Goal: Information Seeking & Learning: Learn about a topic

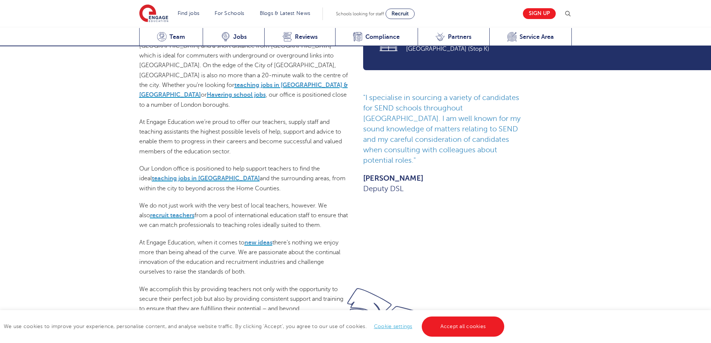
scroll to position [558, 0]
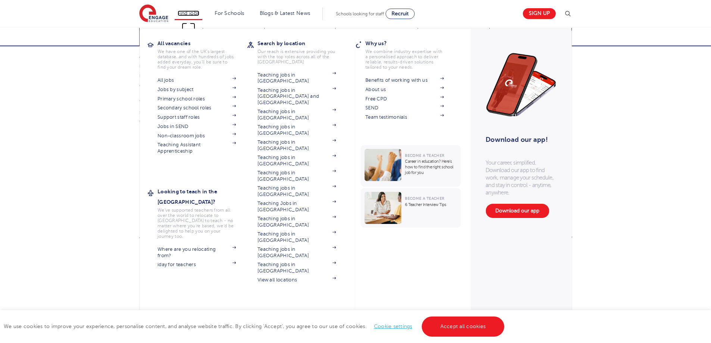
click at [185, 13] on link "Find jobs" at bounding box center [189, 13] width 22 height 6
click at [176, 127] on link "Jobs in SEND" at bounding box center [197, 127] width 78 height 6
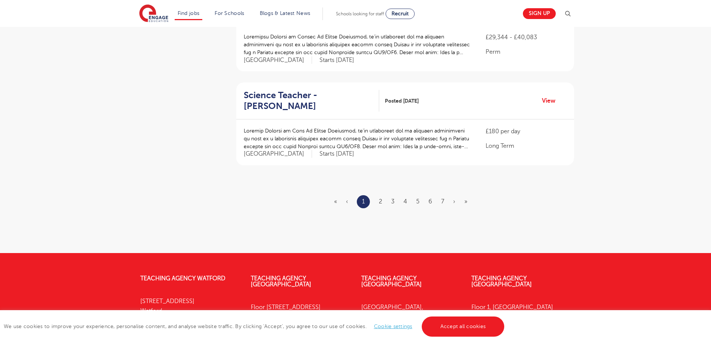
scroll to position [876, 0]
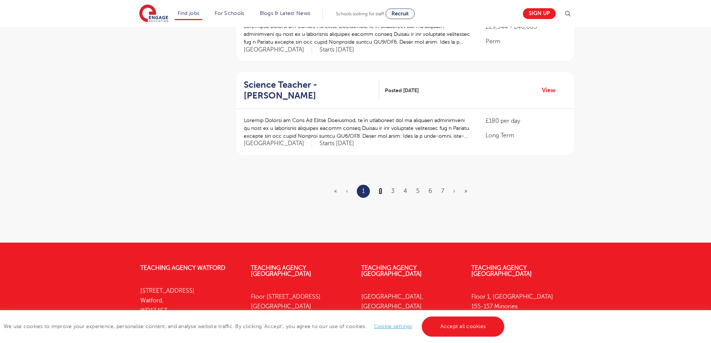
click at [379, 189] on link "2" at bounding box center [380, 191] width 3 height 7
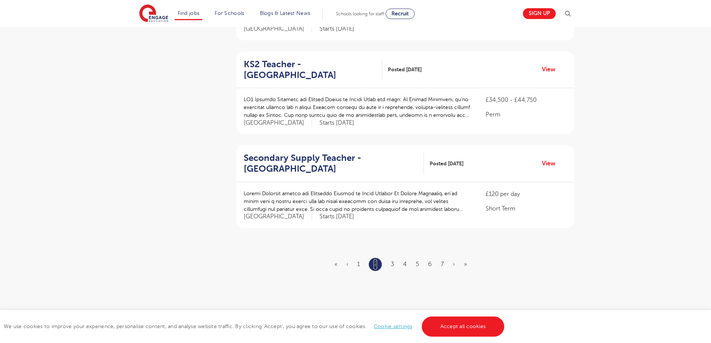
scroll to position [810, 0]
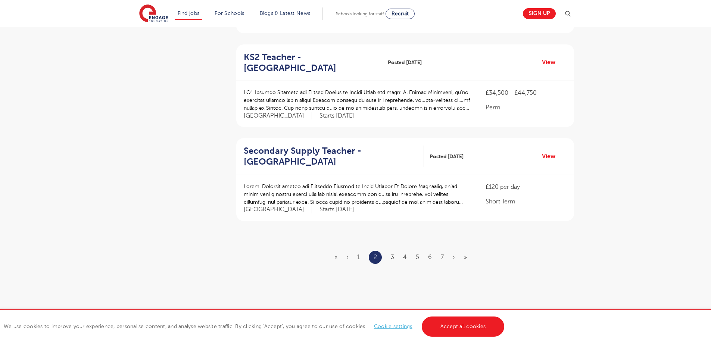
click at [390, 251] on ul "« ‹ 1 2 3 4 5 6 7 › »" at bounding box center [406, 257] width 142 height 13
click at [392, 254] on link "3" at bounding box center [392, 257] width 3 height 7
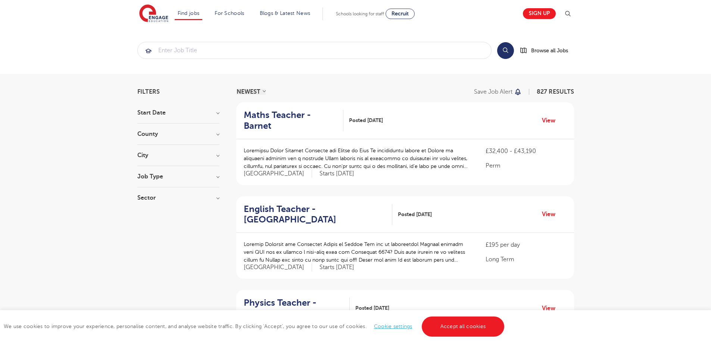
scroll to position [967, 0]
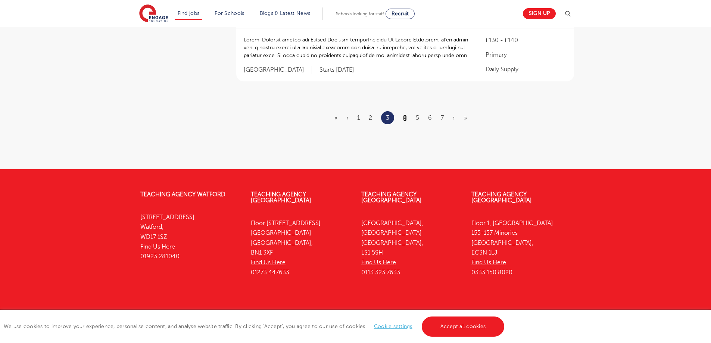
click at [406, 115] on link "4" at bounding box center [405, 118] width 4 height 7
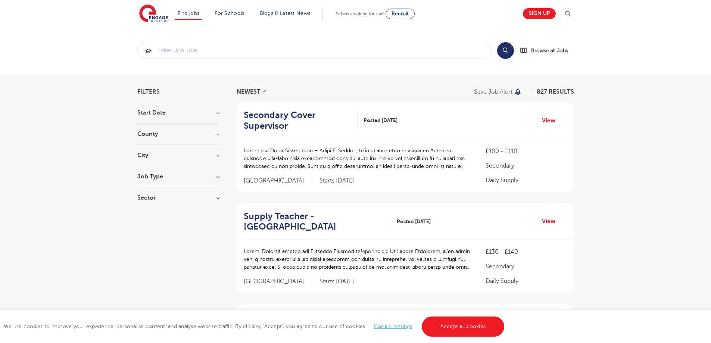
scroll to position [963, 0]
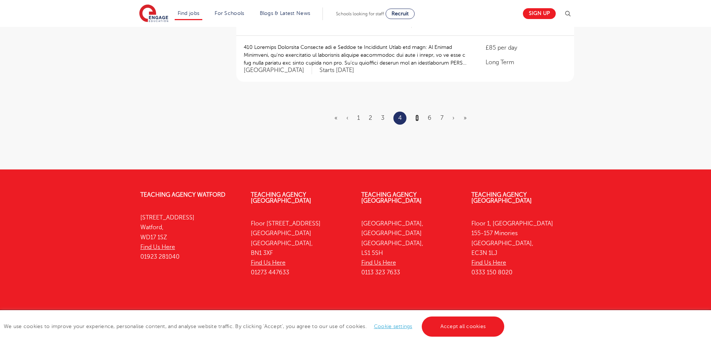
click at [416, 115] on link "5" at bounding box center [417, 118] width 3 height 7
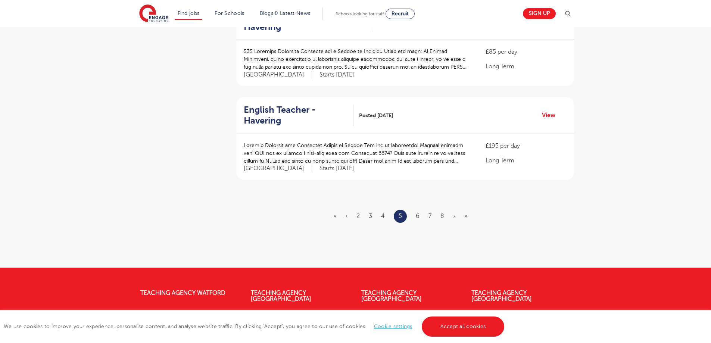
scroll to position [949, 0]
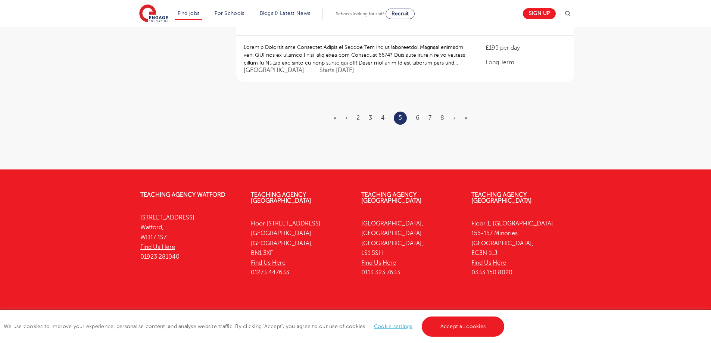
click at [416, 112] on ul "« ‹ 2 3 4 5 6 7 8 › »" at bounding box center [405, 118] width 143 height 13
click at [418, 115] on link "6" at bounding box center [418, 118] width 4 height 7
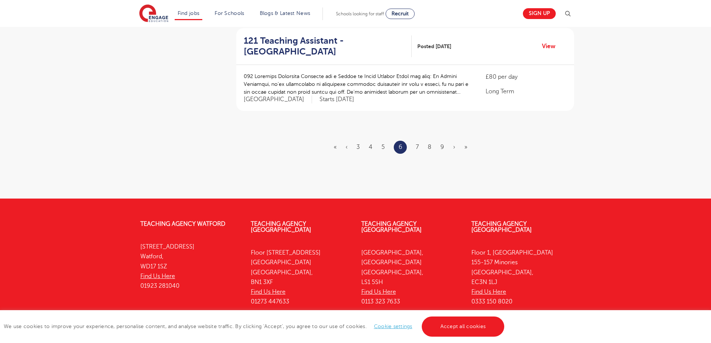
scroll to position [949, 0]
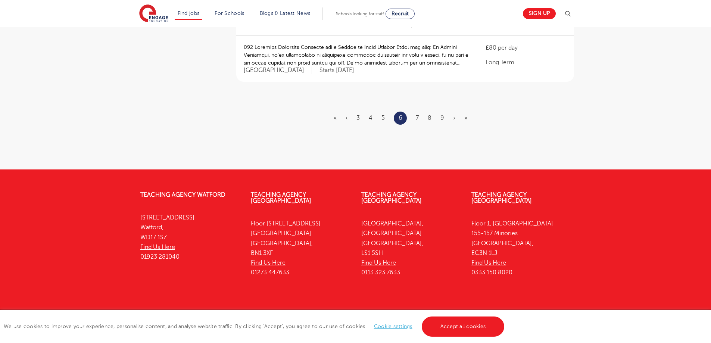
click at [440, 112] on ul "« ‹ 3 4 5 6 7 8 9 › »" at bounding box center [405, 118] width 143 height 13
click at [441, 115] on link "9" at bounding box center [443, 118] width 4 height 7
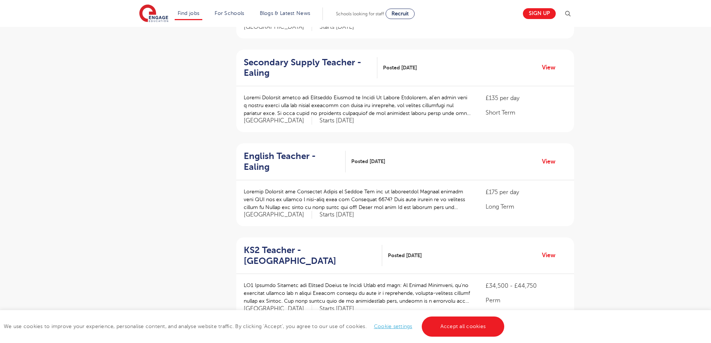
scroll to position [938, 0]
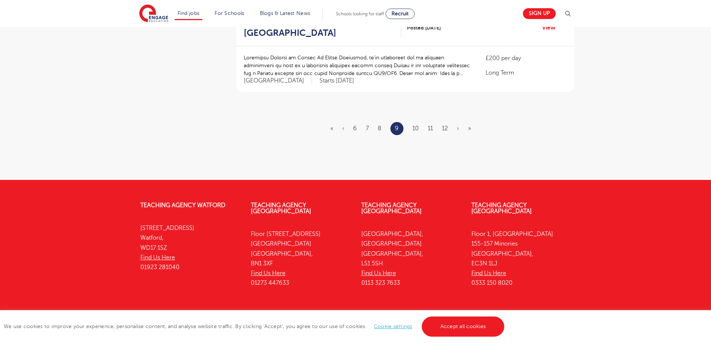
click at [414, 124] on li "10" at bounding box center [416, 129] width 6 height 10
click at [414, 125] on link "10" at bounding box center [416, 128] width 6 height 7
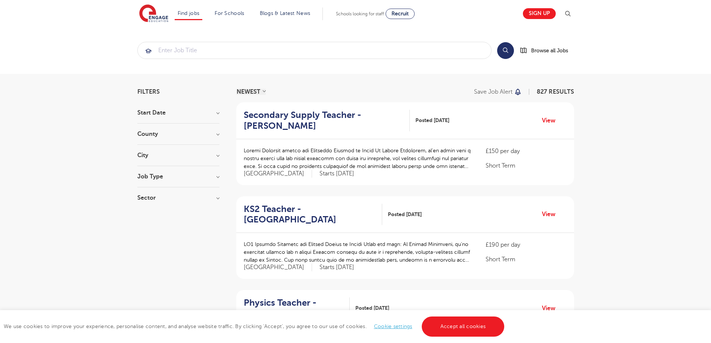
scroll to position [953, 0]
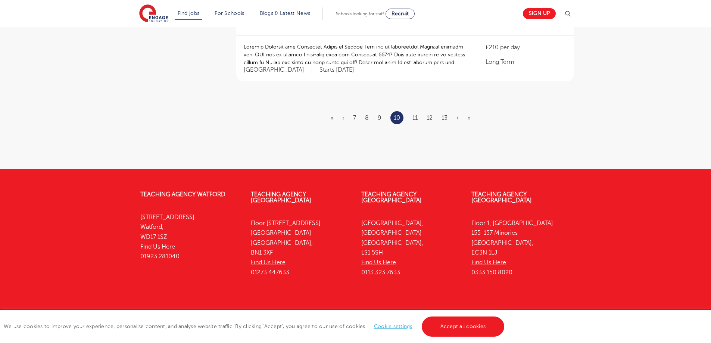
click at [441, 111] on ul "« ‹ 7 8 9 10 11 12 13 › »" at bounding box center [404, 117] width 149 height 13
click at [446, 115] on link "13" at bounding box center [445, 118] width 6 height 7
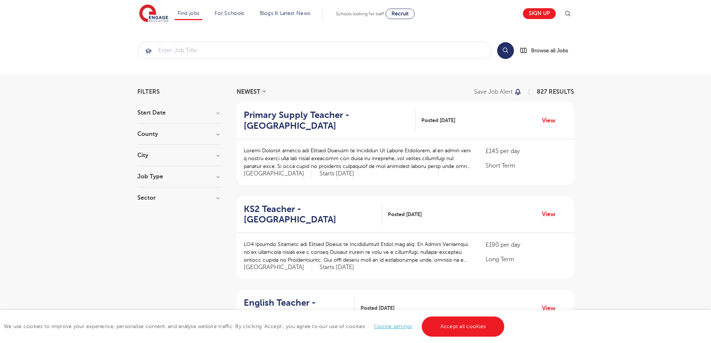
scroll to position [949, 0]
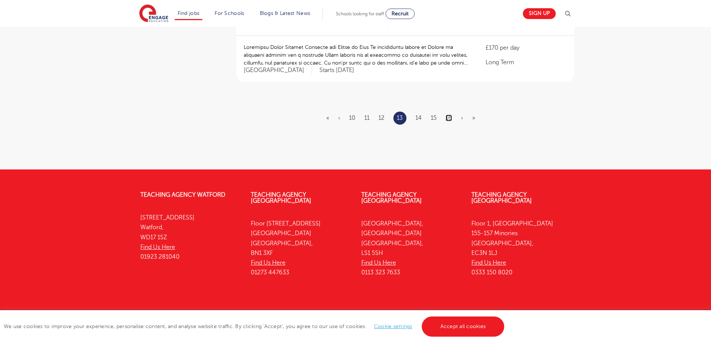
click at [450, 115] on link "16" at bounding box center [449, 118] width 6 height 7
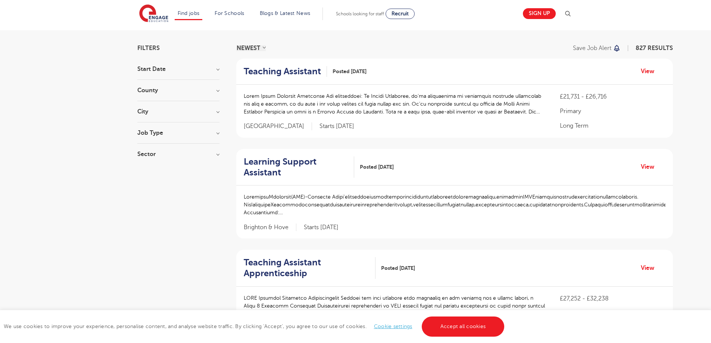
scroll to position [991, 0]
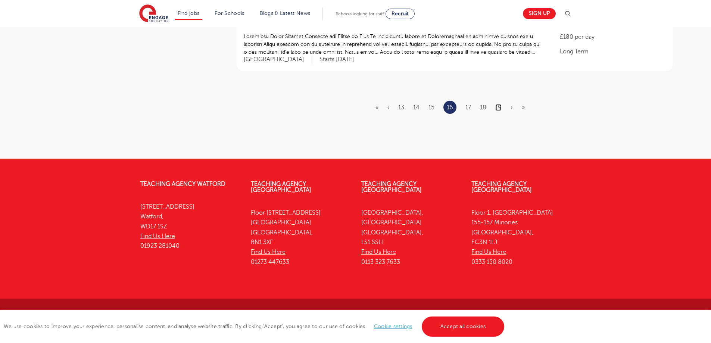
click at [500, 108] on link "19" at bounding box center [499, 107] width 6 height 7
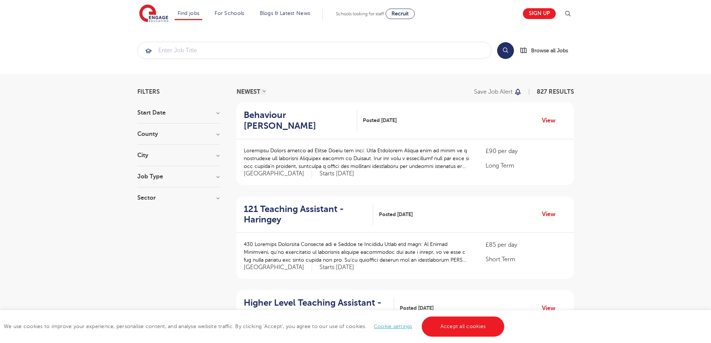
scroll to position [960, 0]
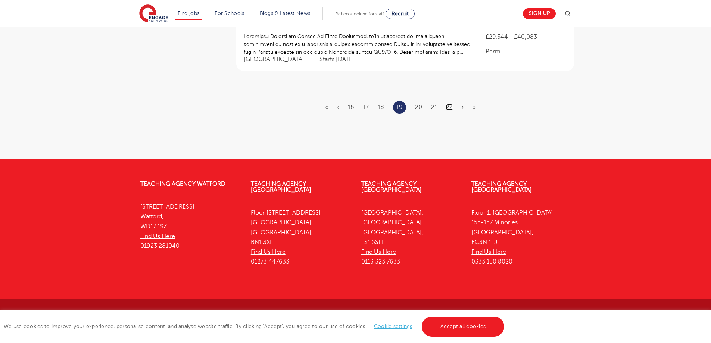
click at [450, 105] on link "22" at bounding box center [449, 107] width 7 height 7
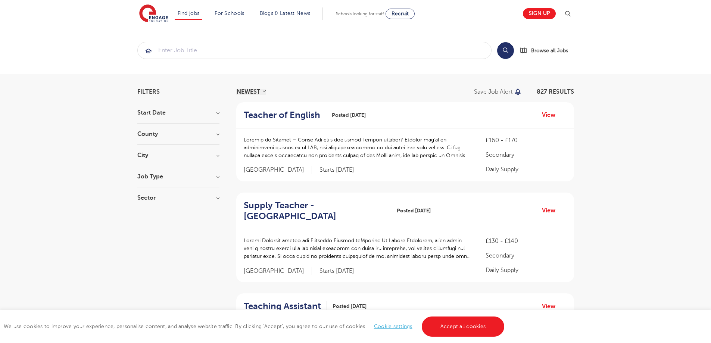
scroll to position [927, 0]
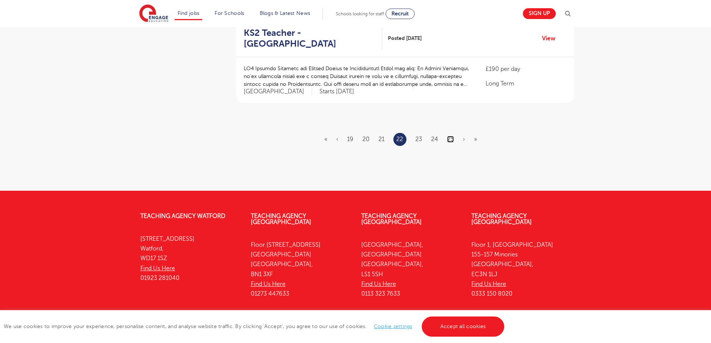
click at [453, 136] on link "25" at bounding box center [450, 139] width 7 height 7
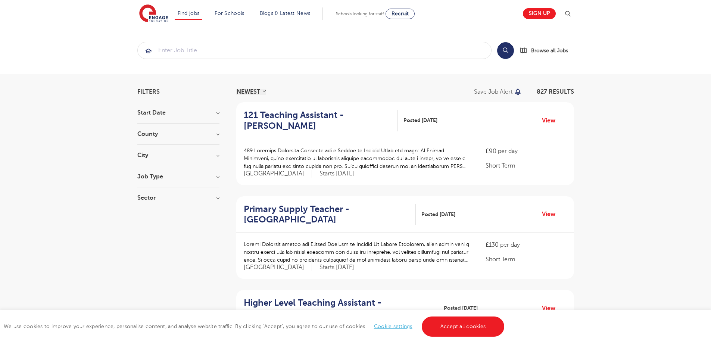
scroll to position [949, 0]
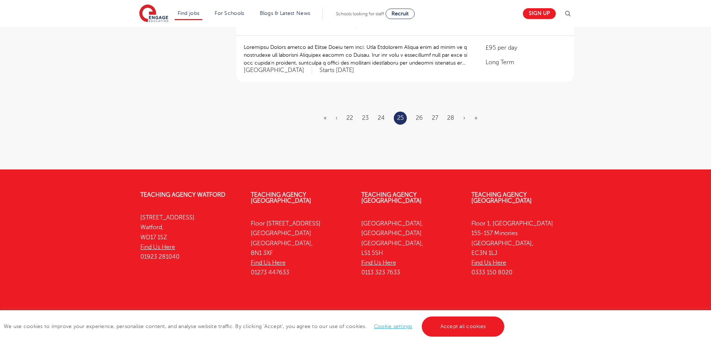
click at [452, 113] on li "28" at bounding box center [450, 118] width 7 height 10
click at [451, 113] on li "28" at bounding box center [450, 118] width 7 height 10
click at [453, 115] on link "28" at bounding box center [450, 118] width 7 height 7
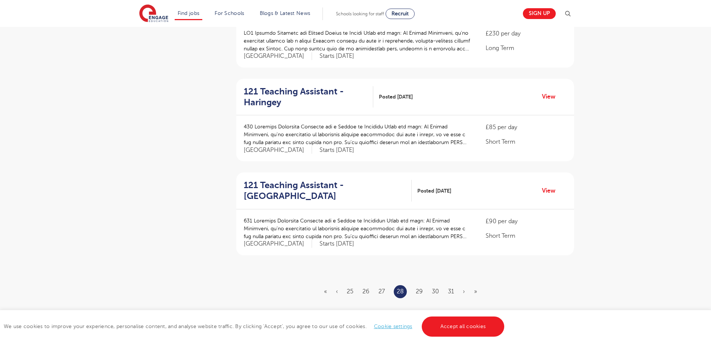
scroll to position [928, 0]
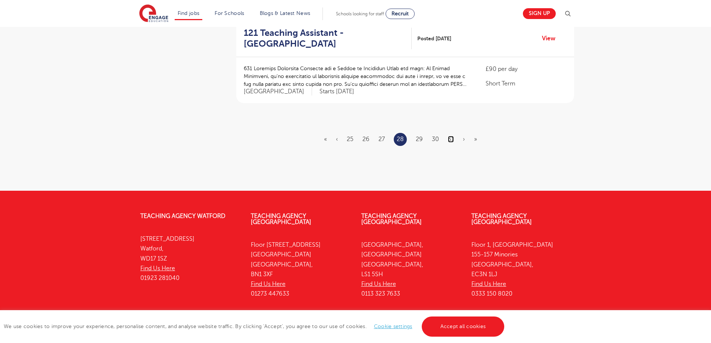
click at [453, 136] on link "31" at bounding box center [451, 139] width 6 height 7
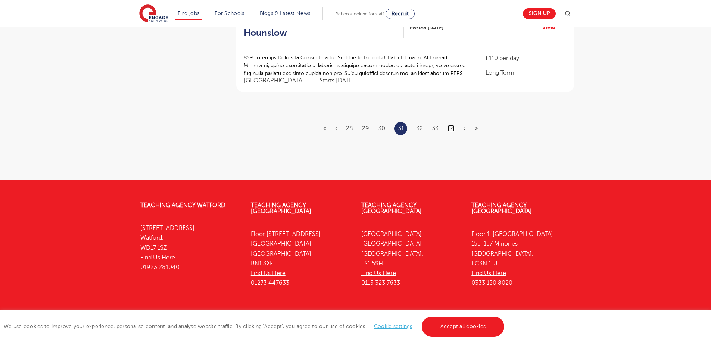
click at [452, 125] on link "34" at bounding box center [451, 128] width 7 height 7
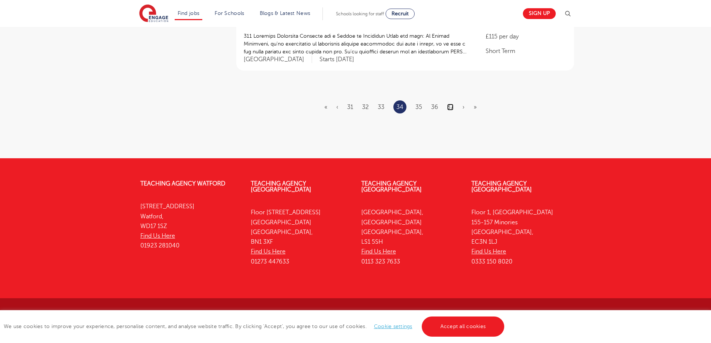
click at [451, 106] on link "37" at bounding box center [450, 107] width 6 height 7
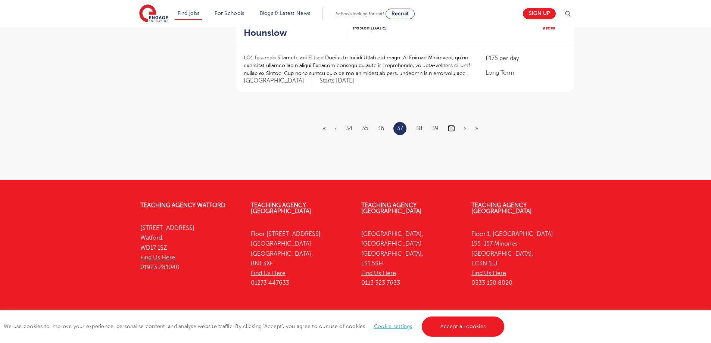
click at [454, 125] on link "40" at bounding box center [451, 128] width 7 height 7
click at [451, 125] on link "43" at bounding box center [450, 128] width 7 height 7
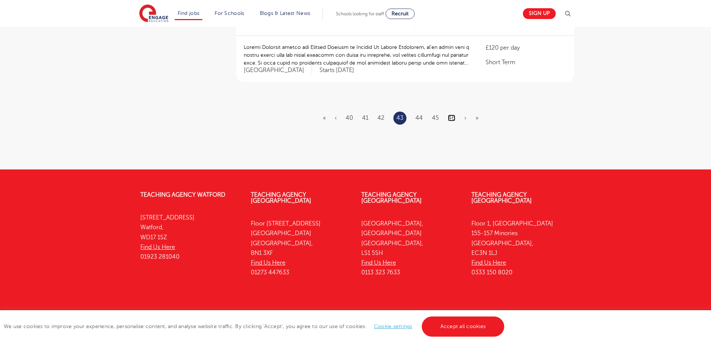
click at [453, 115] on link "46" at bounding box center [451, 118] width 7 height 7
click at [453, 115] on link "49" at bounding box center [451, 118] width 7 height 7
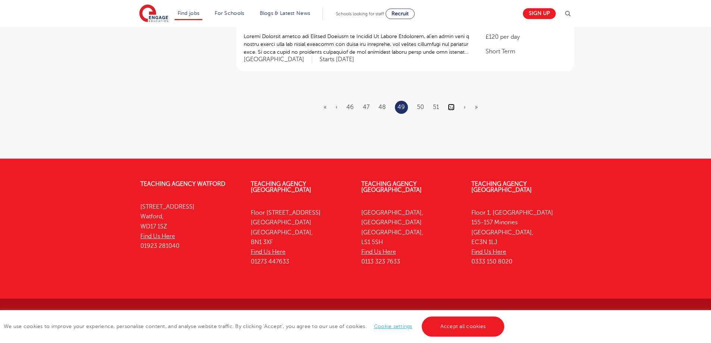
click at [450, 105] on link "52" at bounding box center [451, 107] width 7 height 7
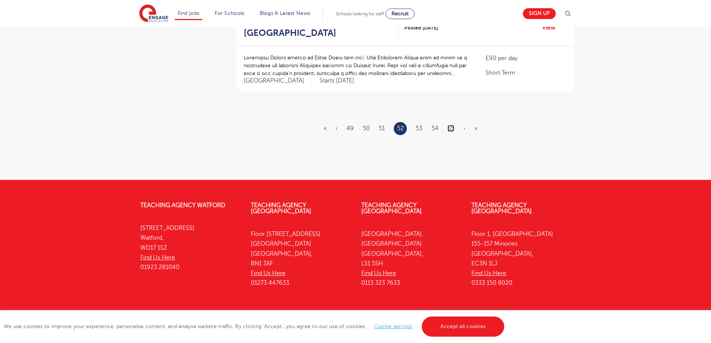
click at [449, 125] on link "55" at bounding box center [451, 128] width 7 height 7
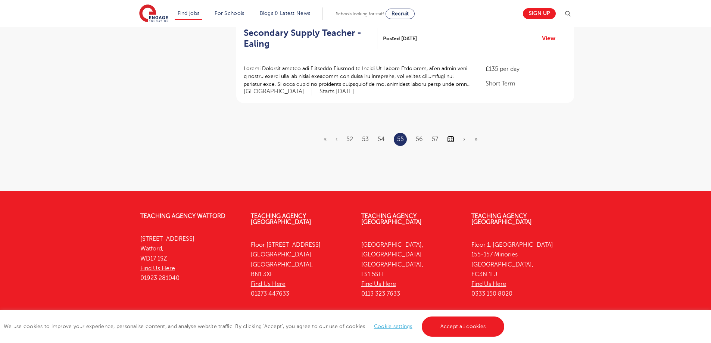
click at [448, 136] on link "58" at bounding box center [450, 139] width 7 height 7
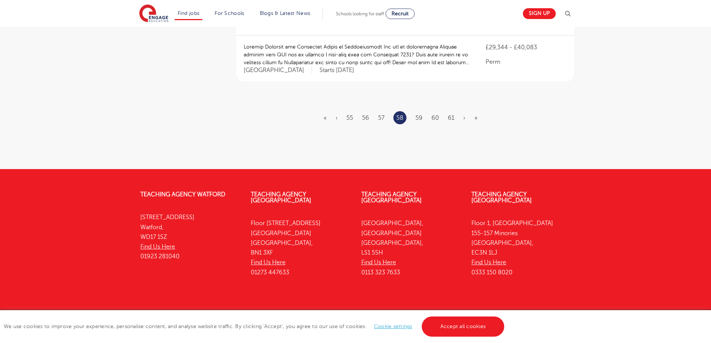
click at [451, 113] on li "61" at bounding box center [451, 118] width 6 height 10
click at [448, 115] on link "61" at bounding box center [451, 118] width 6 height 7
click at [448, 114] on ul "« ‹ 58 59 60 61 62 63 64 › »" at bounding box center [405, 118] width 165 height 13
click at [449, 115] on link "64" at bounding box center [451, 118] width 7 height 7
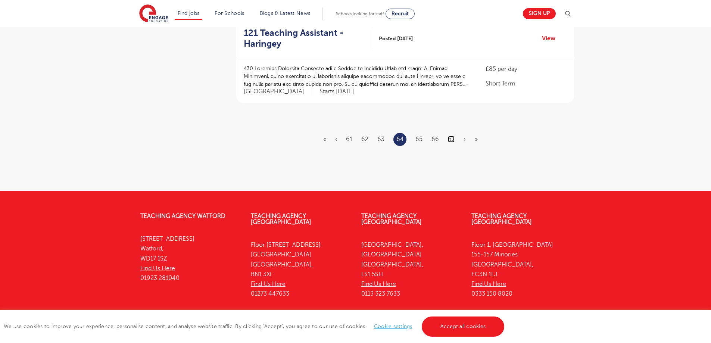
click at [448, 136] on link "67" at bounding box center [451, 139] width 7 height 7
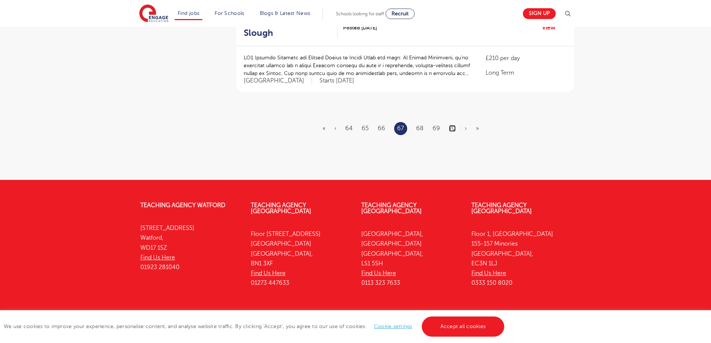
click at [452, 125] on link "70" at bounding box center [452, 128] width 7 height 7
click at [450, 125] on link "73" at bounding box center [451, 128] width 6 height 7
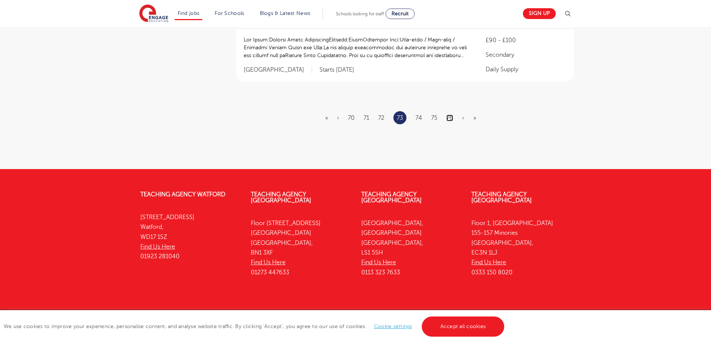
click at [451, 115] on link "76" at bounding box center [450, 118] width 7 height 7
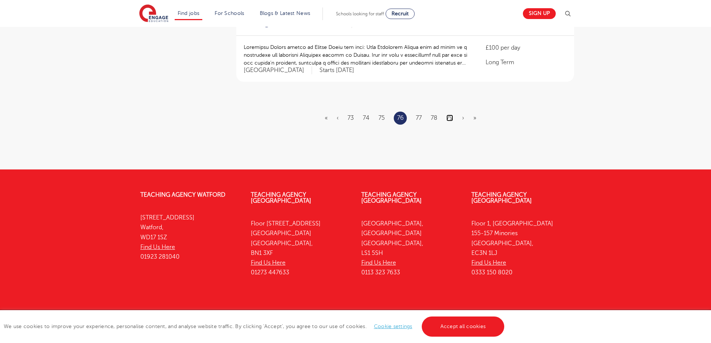
click at [448, 115] on link "79" at bounding box center [450, 118] width 7 height 7
click at [450, 115] on link "82" at bounding box center [450, 118] width 7 height 7
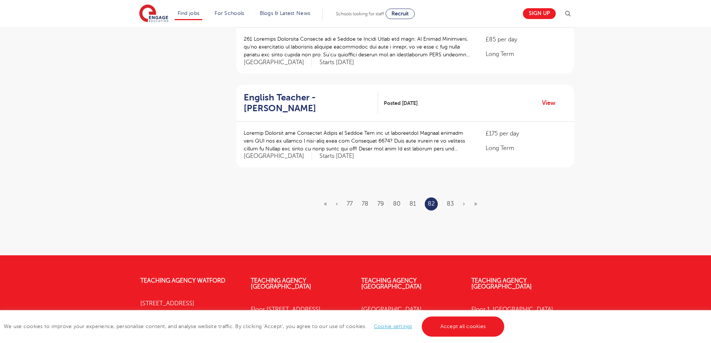
click at [451, 199] on li "83" at bounding box center [450, 204] width 7 height 10
click at [448, 201] on link "83" at bounding box center [450, 204] width 7 height 7
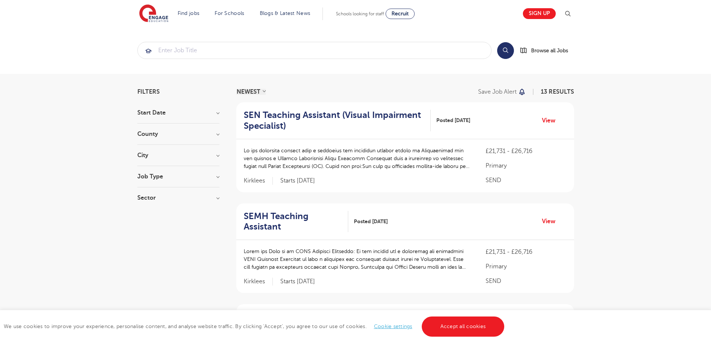
click at [141, 155] on h3 "City" at bounding box center [178, 155] width 82 height 6
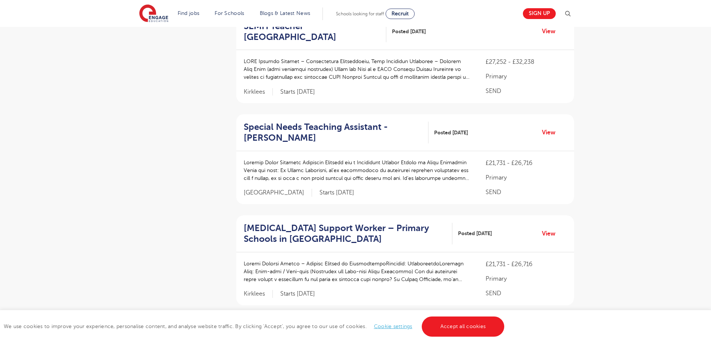
scroll to position [999, 0]
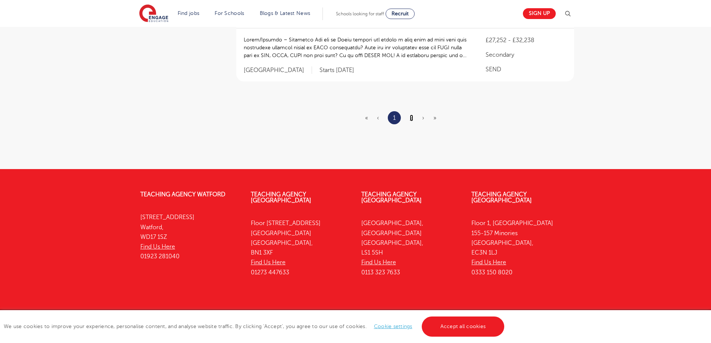
click at [412, 115] on link "2" at bounding box center [411, 118] width 3 height 7
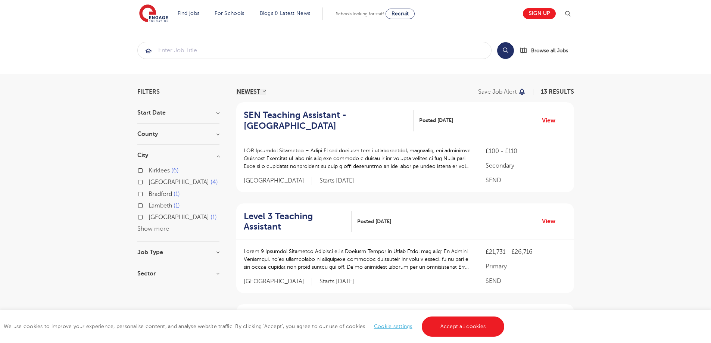
click at [144, 273] on h3 "Sector" at bounding box center [178, 274] width 82 height 6
click at [144, 248] on section "Start Date [DATE] Show more County [GEOGRAPHIC_DATA] 6 [GEOGRAPHIC_DATA] 4 [GEO…" at bounding box center [178, 211] width 82 height 203
click at [147, 136] on h3 "County" at bounding box center [178, 134] width 82 height 6
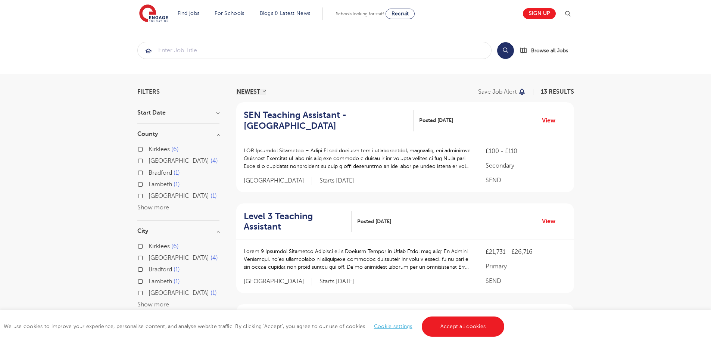
click at [159, 112] on h3 "Start Date" at bounding box center [178, 113] width 82 height 6
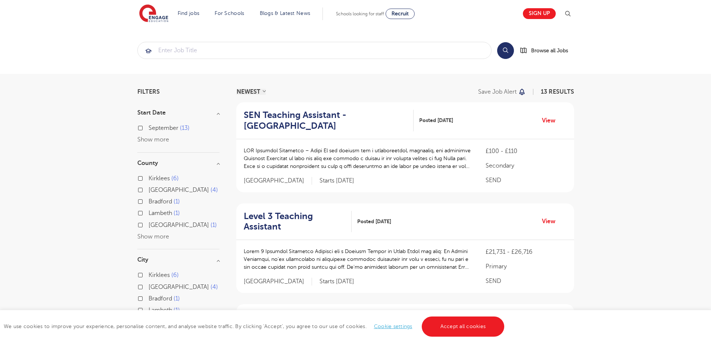
click at [173, 124] on label "September 13" at bounding box center [169, 128] width 41 height 10
click at [153, 125] on input "September 13" at bounding box center [151, 127] width 5 height 5
checkbox input "true"
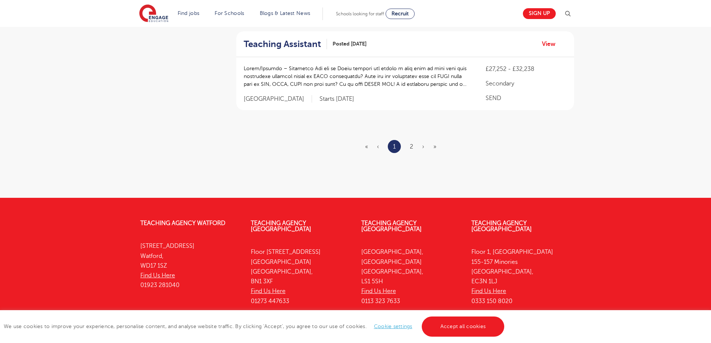
scroll to position [971, 0]
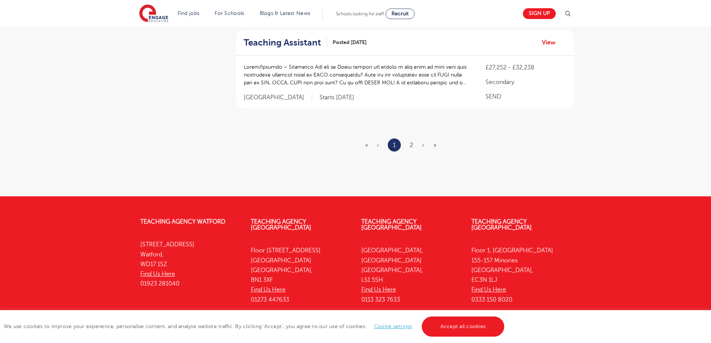
click at [413, 139] on ul "« ‹ 1 2 › »" at bounding box center [405, 145] width 80 height 13
click at [412, 142] on link "2" at bounding box center [411, 145] width 3 height 7
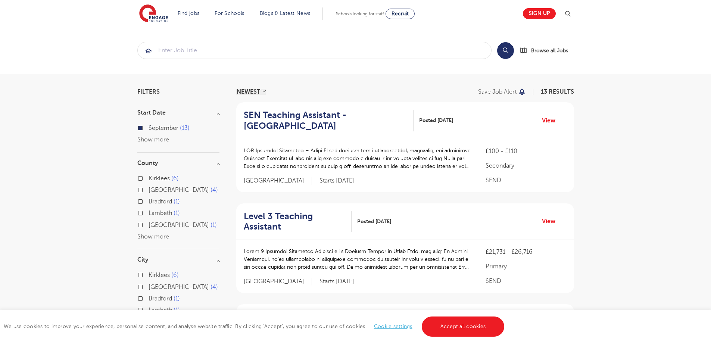
scroll to position [323, 0]
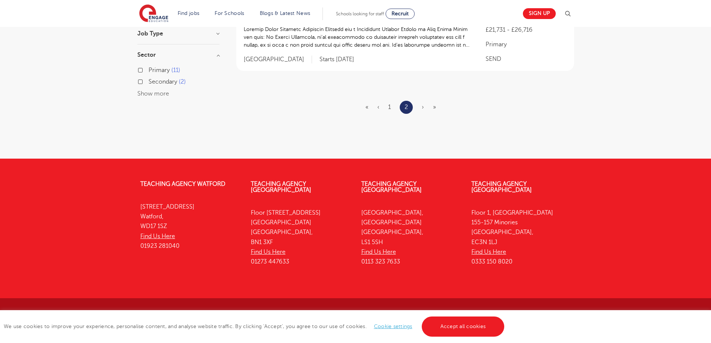
click at [424, 109] on span "›" at bounding box center [423, 107] width 2 height 7
click at [421, 109] on ul "« ‹ 1 2 › »" at bounding box center [406, 107] width 80 height 13
click at [422, 109] on ul "« ‹ 1 2 › »" at bounding box center [406, 107] width 80 height 13
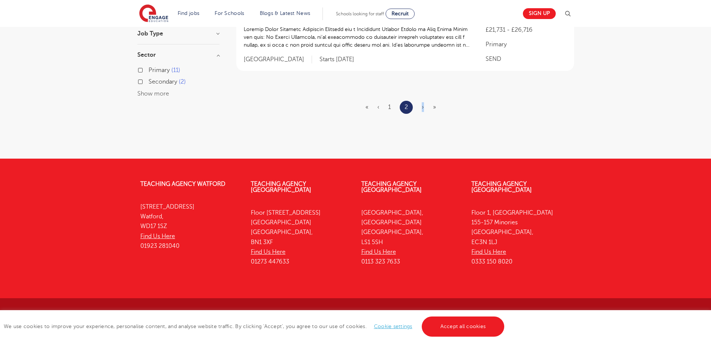
scroll to position [0, 0]
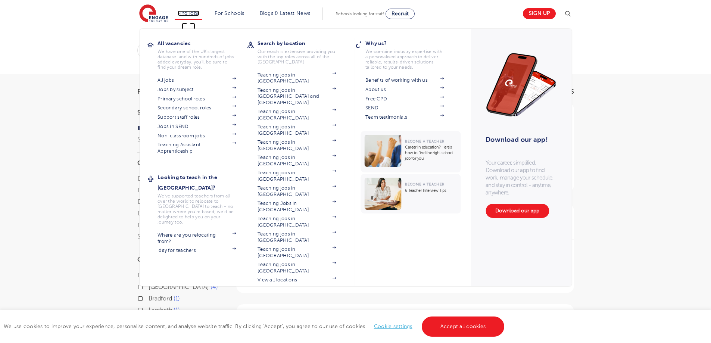
click at [195, 11] on link "Find jobs" at bounding box center [189, 13] width 22 height 6
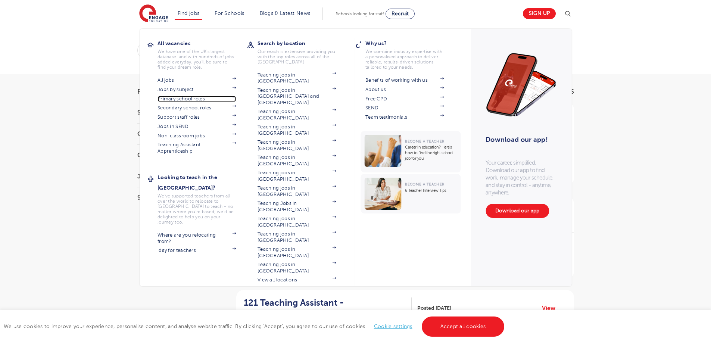
click at [197, 100] on link "Primary school roles" at bounding box center [197, 99] width 78 height 6
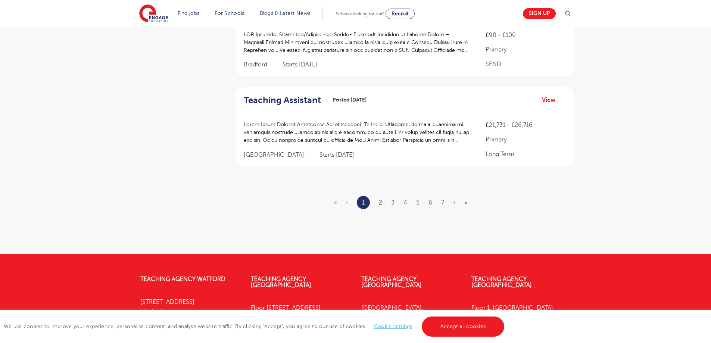
scroll to position [918, 0]
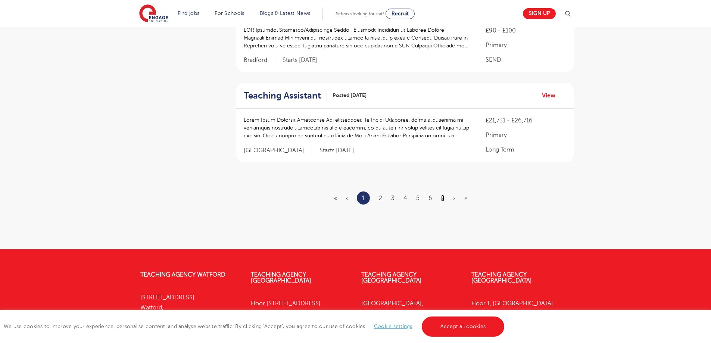
click at [441, 195] on link "7" at bounding box center [442, 198] width 3 height 7
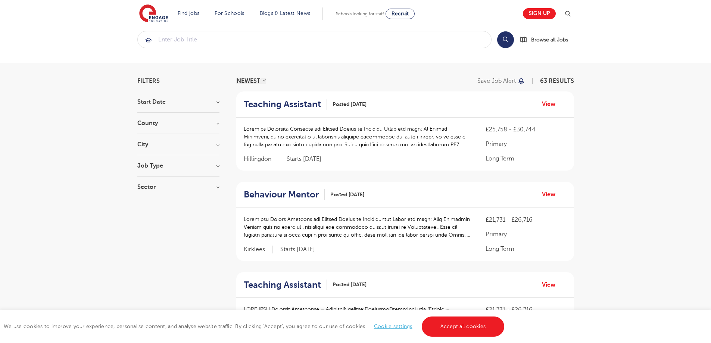
scroll to position [291, 0]
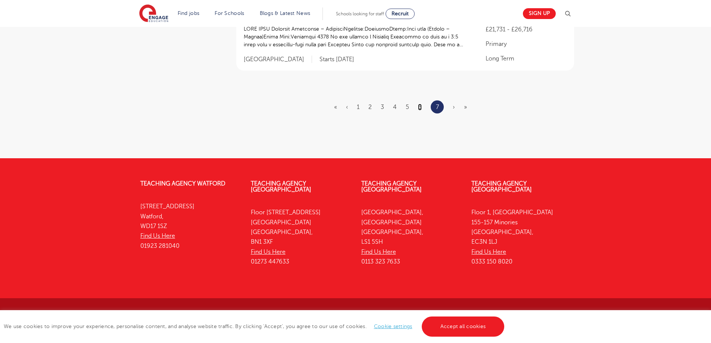
click at [423, 108] on ul "« ‹ 1 2 3 4 5 6 7 › »" at bounding box center [405, 106] width 142 height 13
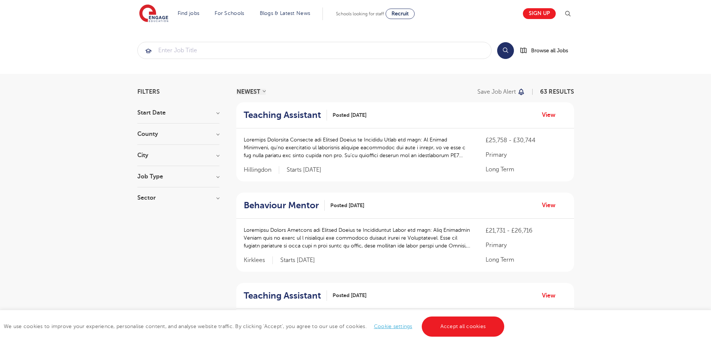
click at [146, 181] on div "Job Type Long Term 43 SEND 11 Daily Supply 9" at bounding box center [178, 181] width 82 height 14
click at [149, 174] on h3 "Job Type" at bounding box center [178, 177] width 82 height 6
click at [149, 206] on label "SEND 11" at bounding box center [162, 204] width 26 height 10
click at [149, 205] on input "SEND 11" at bounding box center [151, 202] width 5 height 5
checkbox input "true"
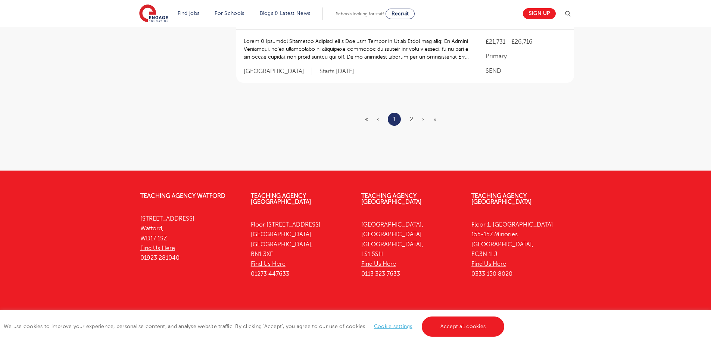
scroll to position [1009, 0]
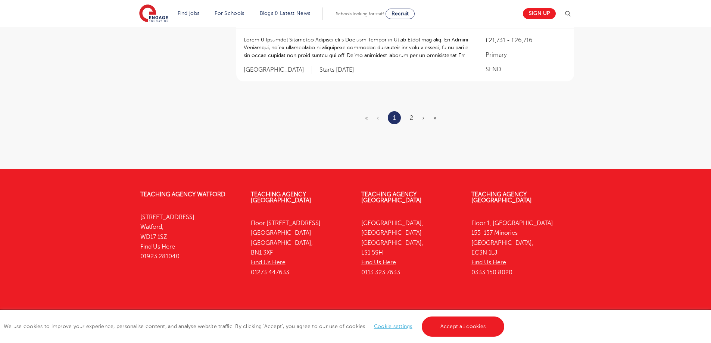
click at [413, 111] on ul "« ‹ 1 2 › »" at bounding box center [405, 117] width 80 height 13
click at [414, 111] on ul "« ‹ 1 2 › »" at bounding box center [405, 117] width 80 height 13
click at [412, 115] on link "2" at bounding box center [411, 118] width 3 height 7
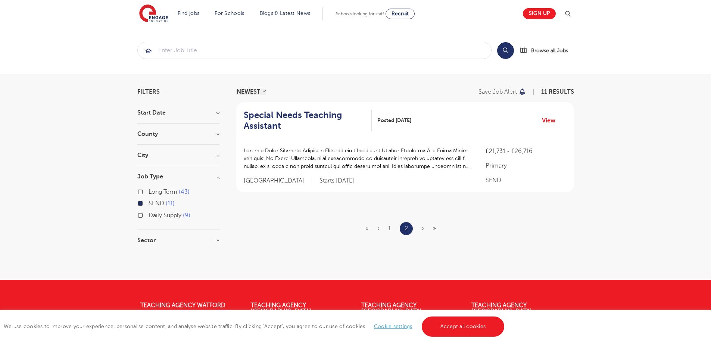
click at [155, 195] on span "Long Term" at bounding box center [163, 192] width 29 height 7
click at [153, 193] on input "Long Term 43" at bounding box center [151, 191] width 5 height 5
checkbox input "true"
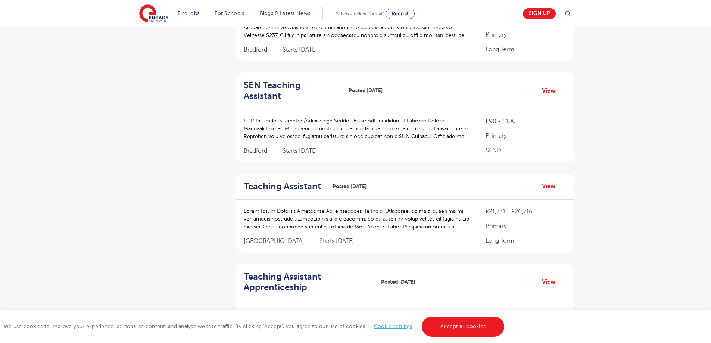
scroll to position [999, 0]
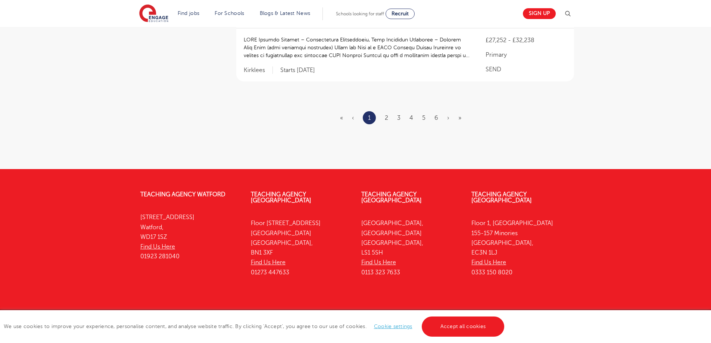
click at [383, 111] on ul "« ‹ 1 2 3 4 5 6 › »" at bounding box center [405, 117] width 130 height 13
click at [386, 115] on link "2" at bounding box center [386, 118] width 3 height 7
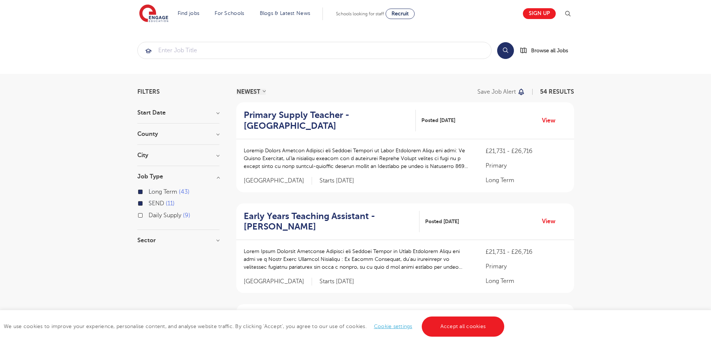
scroll to position [999, 0]
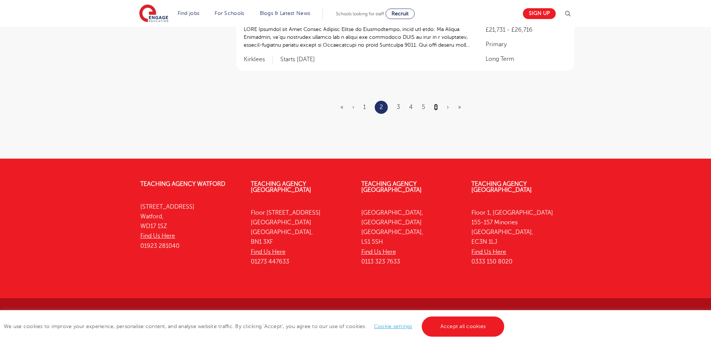
click at [436, 108] on link "6" at bounding box center [436, 107] width 4 height 7
